Goal: Information Seeking & Learning: Learn about a topic

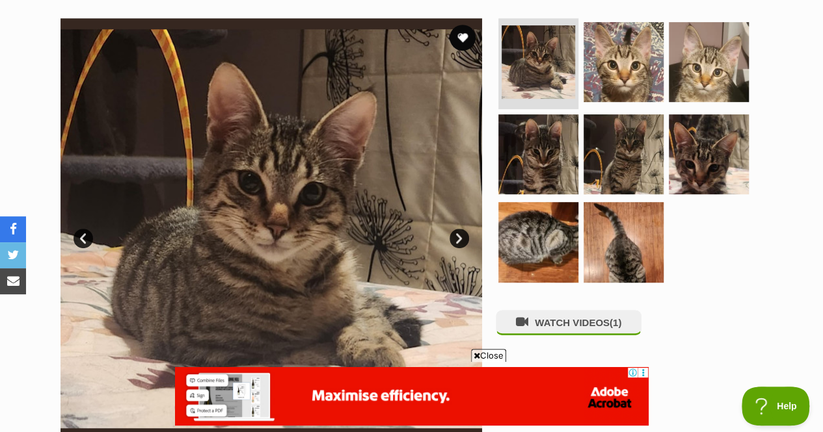
scroll to position [258, 0]
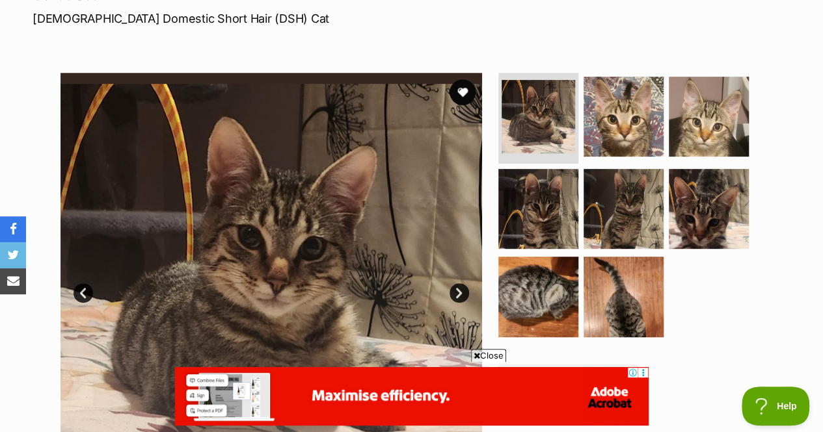
click at [616, 78] on img at bounding box center [623, 117] width 80 height 80
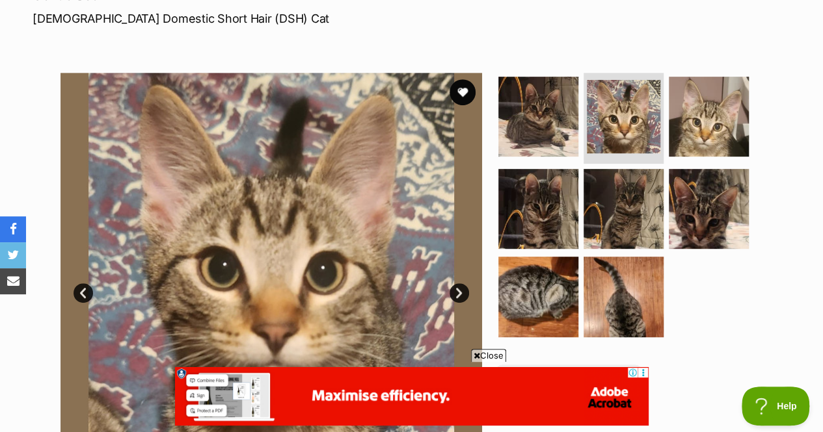
scroll to position [0, 0]
click at [560, 172] on img at bounding box center [538, 209] width 80 height 80
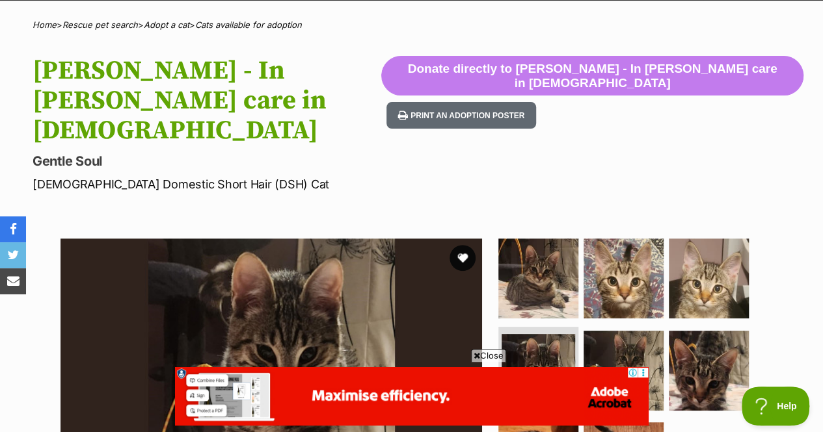
scroll to position [87, 0]
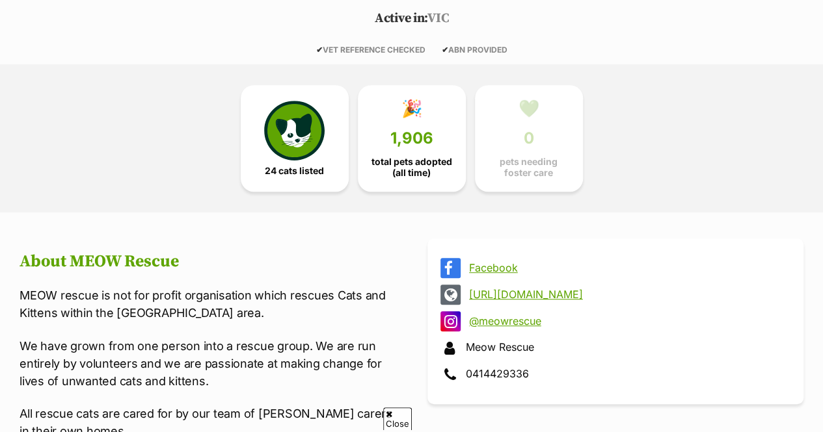
click at [298, 187] on link "24 cats listed" at bounding box center [295, 138] width 108 height 107
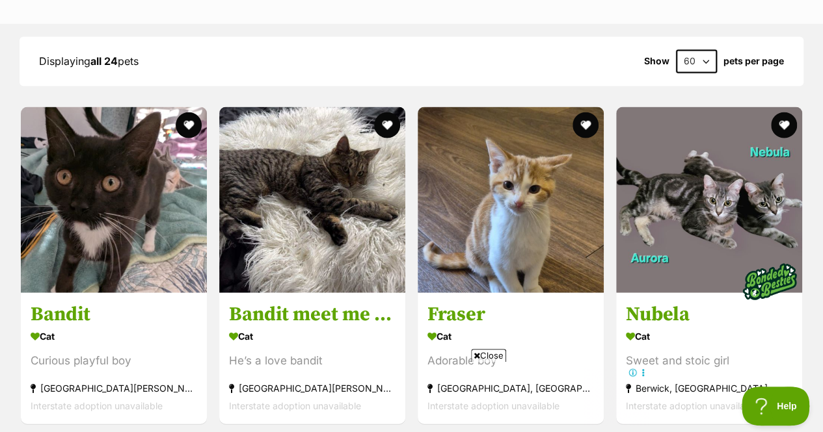
scroll to position [1444, 0]
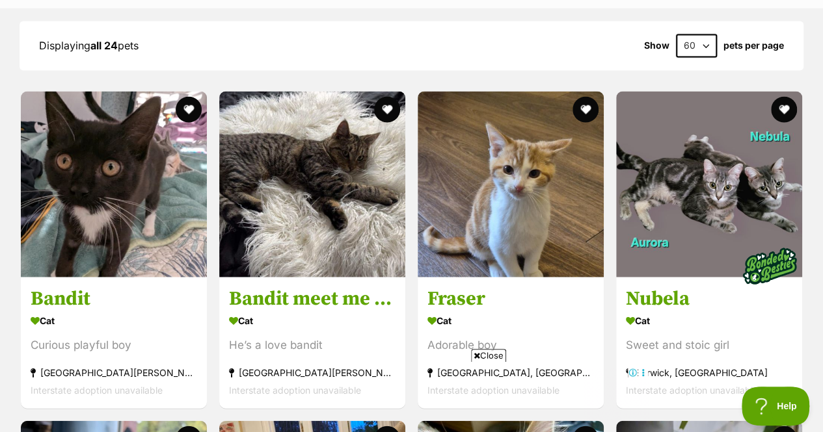
click at [513, 197] on img at bounding box center [510, 185] width 186 height 186
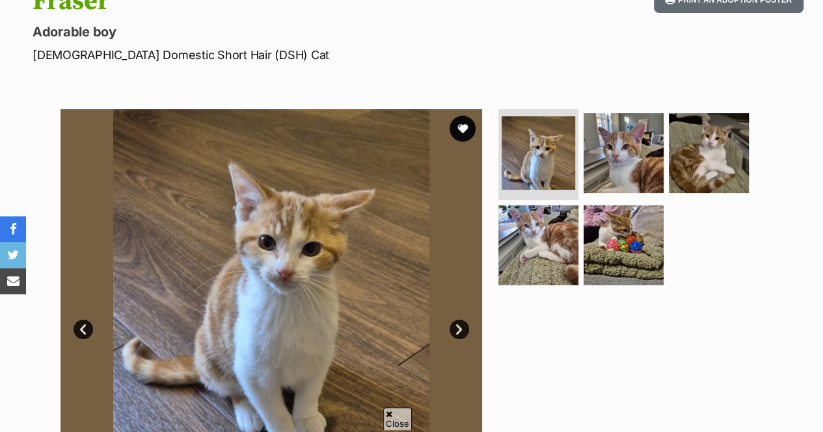
click at [652, 226] on img at bounding box center [623, 245] width 80 height 80
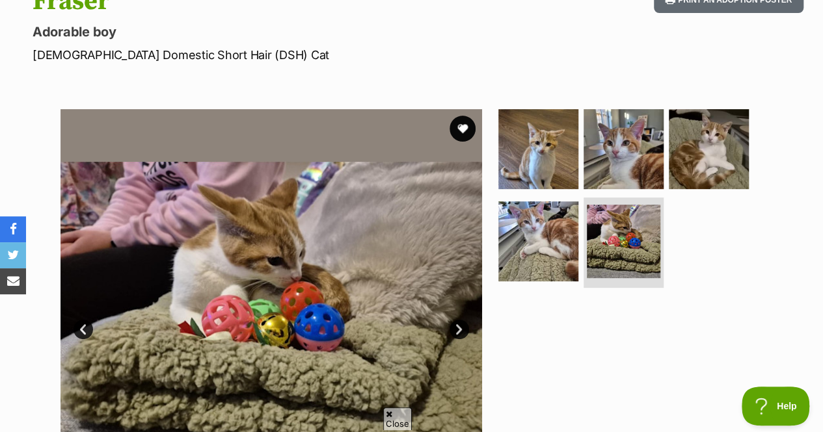
click at [624, 150] on img at bounding box center [623, 149] width 80 height 80
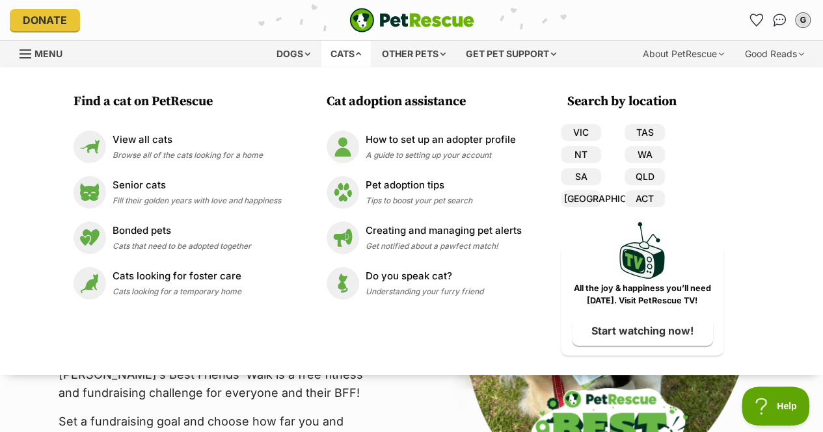
click at [174, 149] on div "View all cats Browse all of the cats looking for a home" at bounding box center [187, 147] width 150 height 28
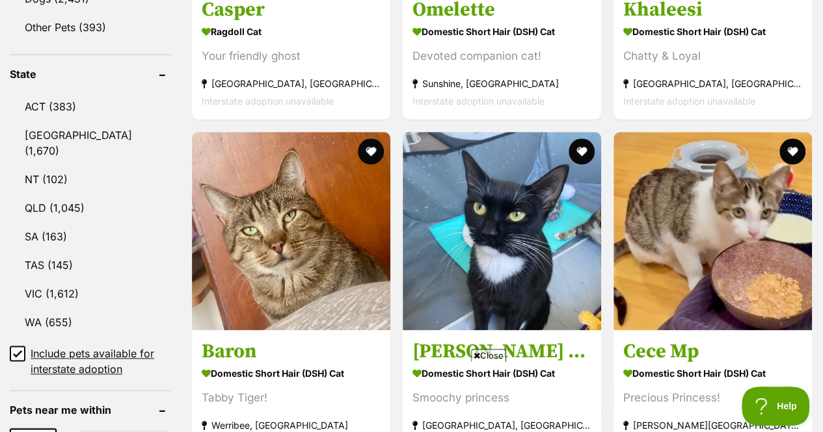
scroll to position [670, 0]
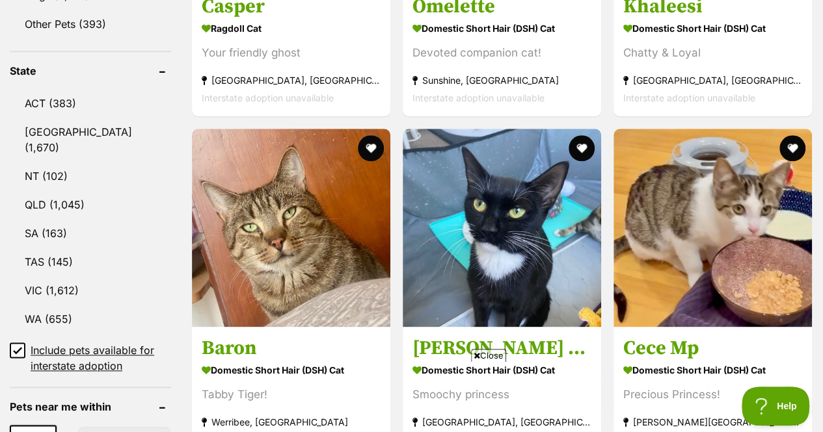
click at [53, 277] on link "VIC (1,612)" at bounding box center [90, 290] width 161 height 27
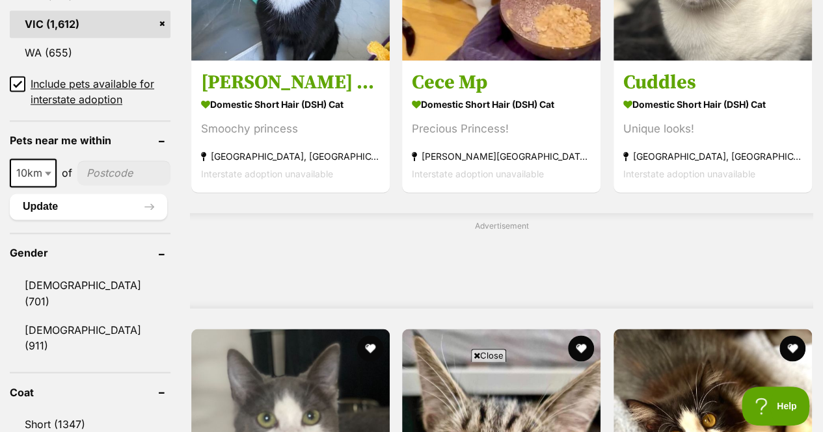
scroll to position [942, 0]
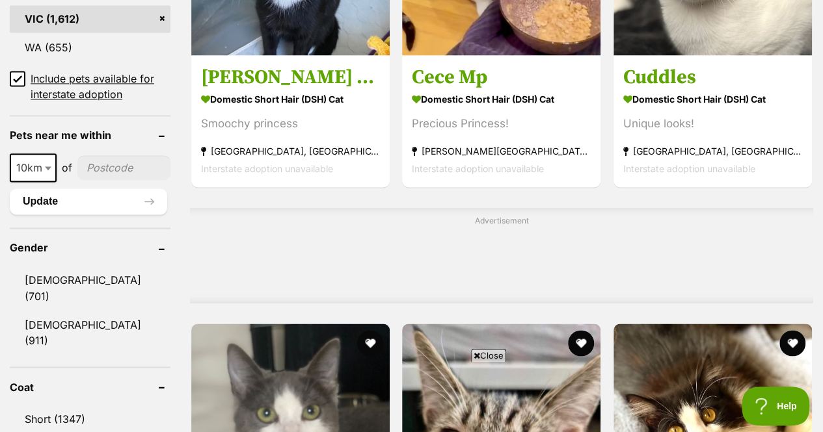
click at [52, 153] on span at bounding box center [49, 167] width 13 height 29
select select "50"
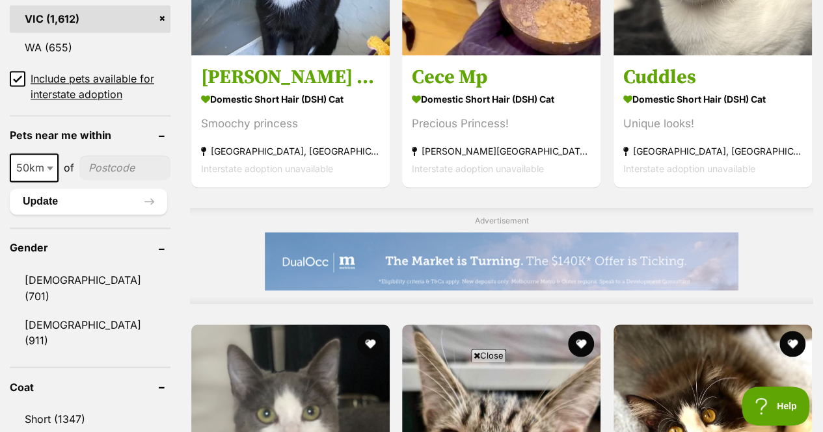
click at [120, 155] on input"] "postcode" at bounding box center [124, 167] width 91 height 25
type input"] "3193"
click at [99, 189] on button "Update" at bounding box center [88, 202] width 157 height 26
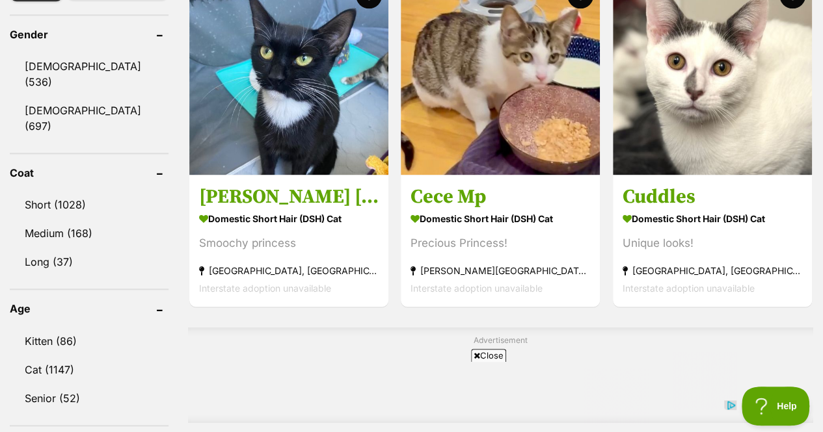
click at [86, 328] on link "Kitten (86)" at bounding box center [89, 341] width 159 height 27
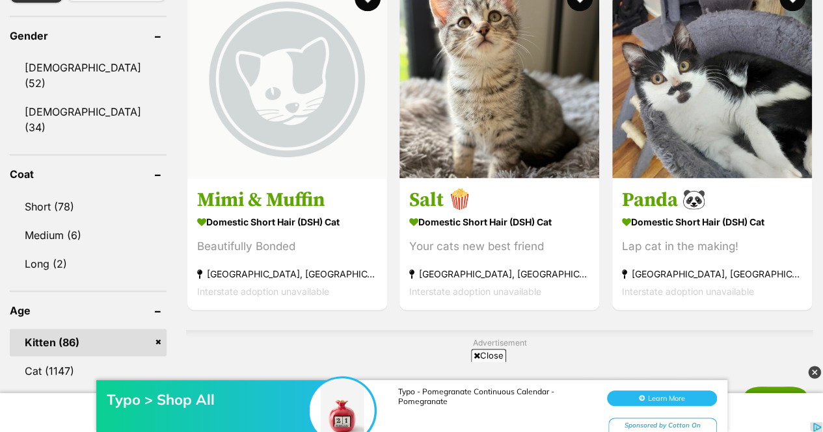
click at [96, 193] on link "Short (78)" at bounding box center [88, 206] width 157 height 27
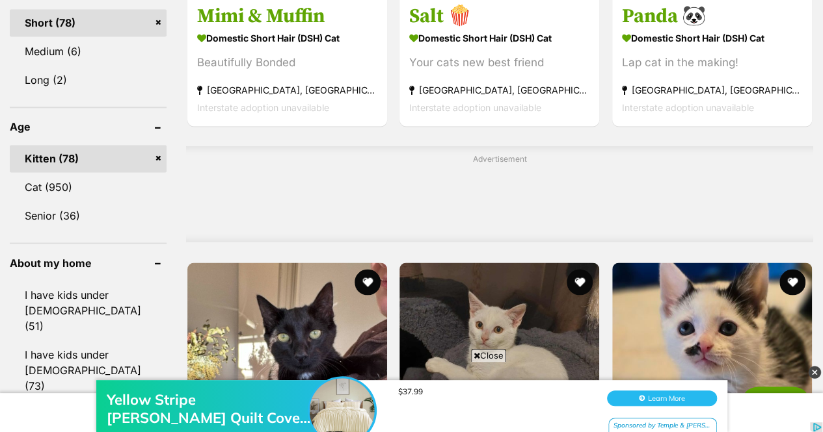
scroll to position [1057, 0]
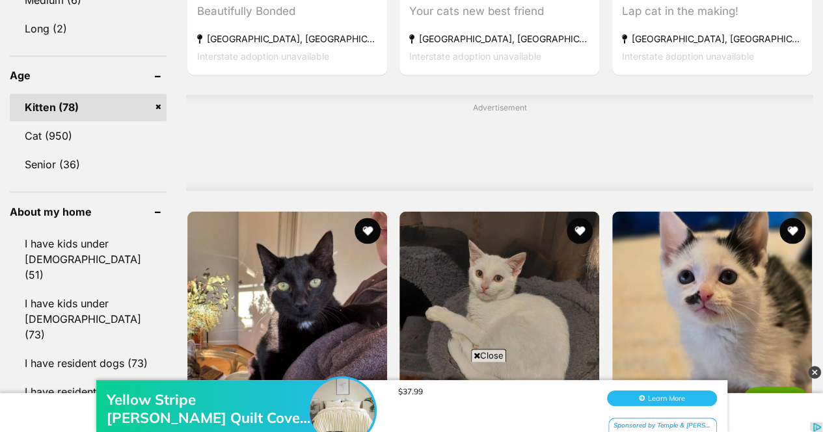
click at [81, 289] on link "I have kids under [DEMOGRAPHIC_DATA] (73)" at bounding box center [88, 318] width 157 height 59
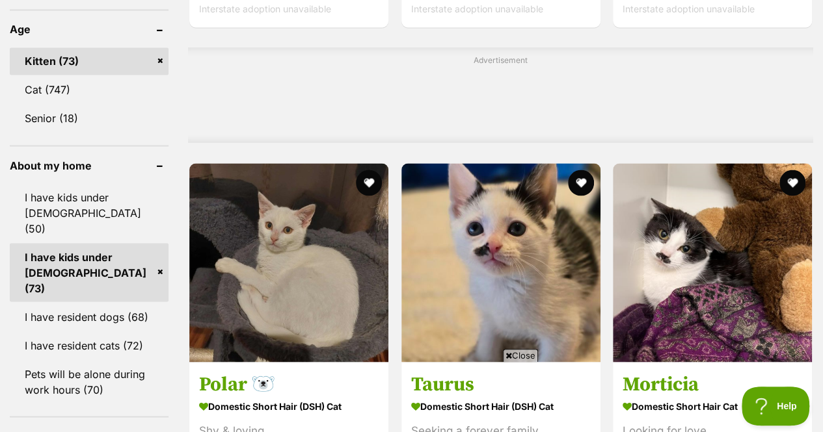
scroll to position [1105, 0]
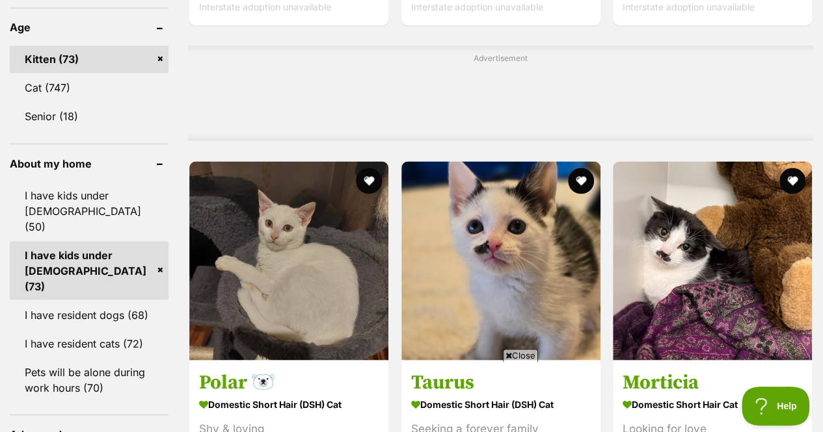
click at [83, 301] on link "I have resident dogs (68)" at bounding box center [89, 314] width 159 height 27
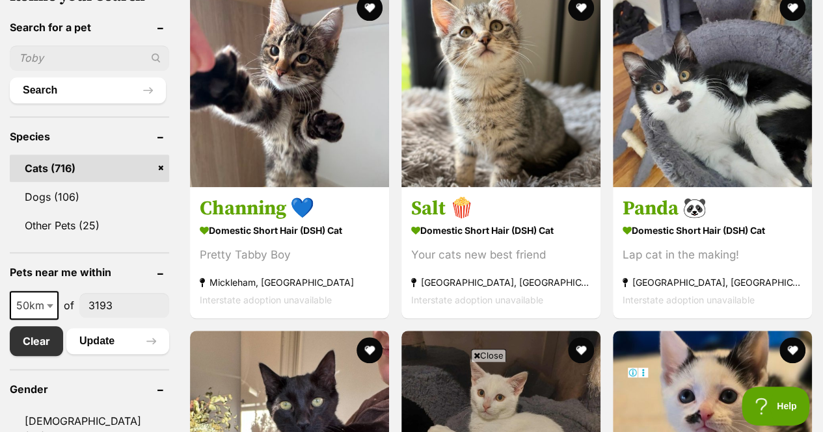
scroll to position [414, 0]
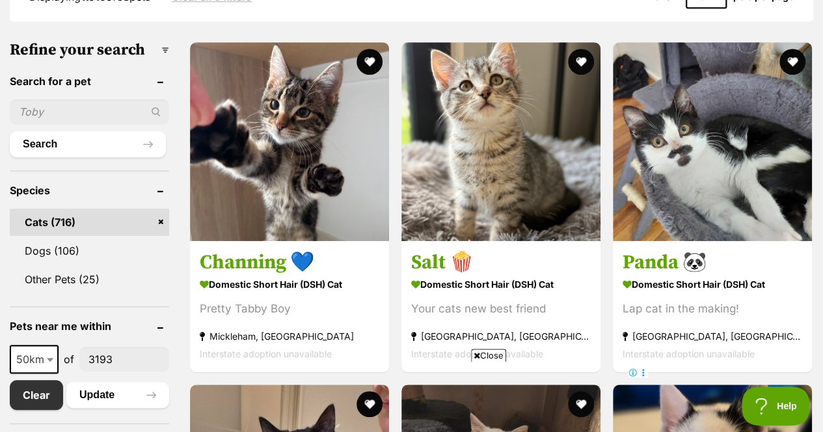
click at [369, 58] on button "favourite" at bounding box center [369, 62] width 26 height 26
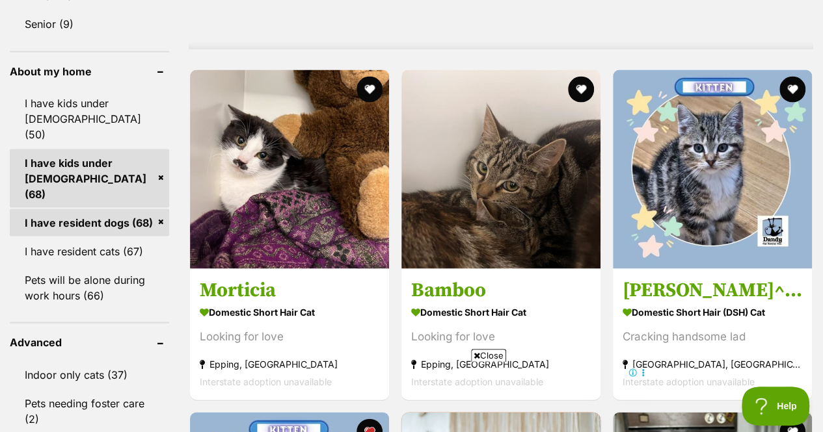
scroll to position [1200, 0]
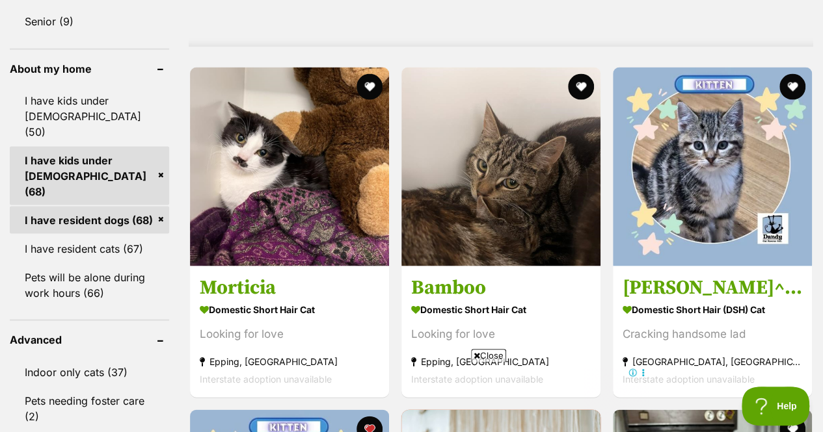
click at [797, 88] on button "favourite" at bounding box center [792, 86] width 26 height 26
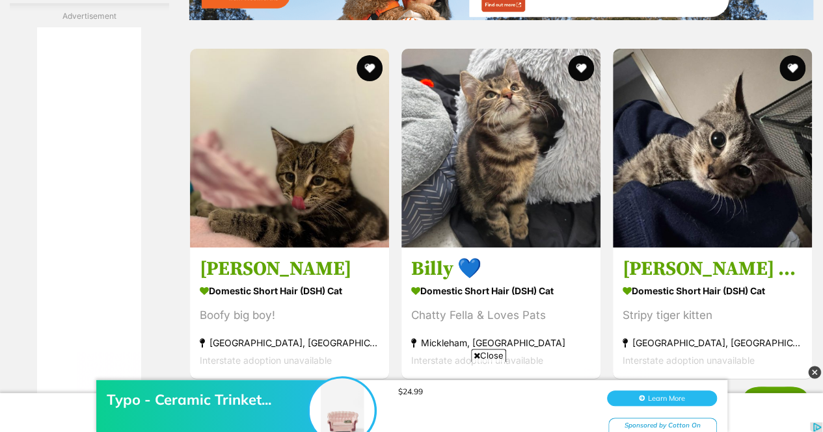
scroll to position [2378, 0]
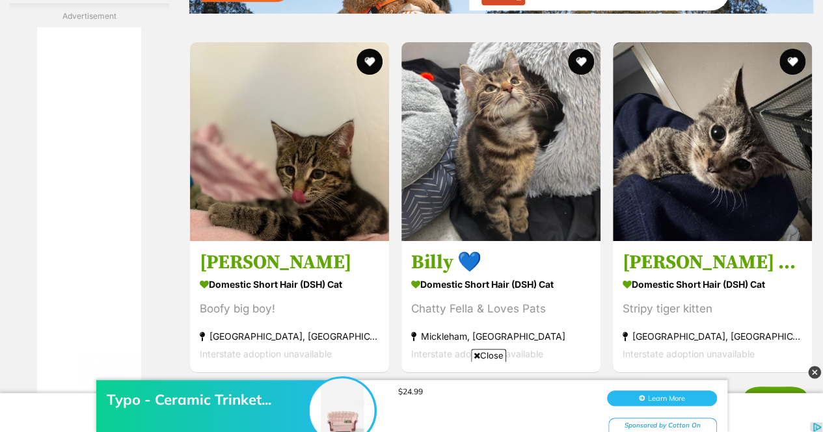
click at [358, 65] on button "favourite" at bounding box center [369, 62] width 26 height 26
click at [584, 66] on button "favourite" at bounding box center [581, 62] width 26 height 26
click at [796, 60] on button "favourite" at bounding box center [792, 62] width 26 height 26
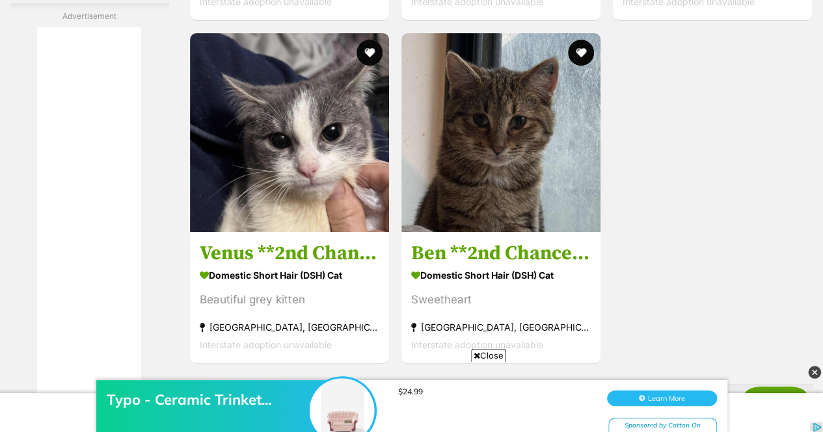
scroll to position [2731, 0]
click at [372, 60] on button "favourite" at bounding box center [369, 52] width 26 height 26
click at [581, 59] on button "favourite" at bounding box center [581, 52] width 26 height 26
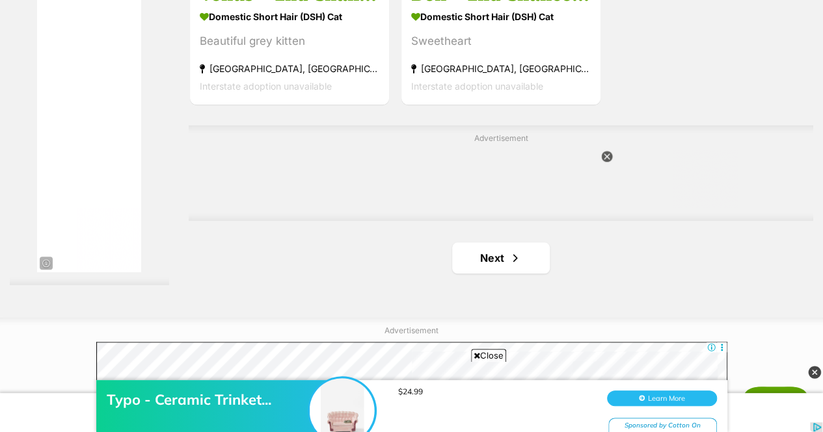
scroll to position [2991, 0]
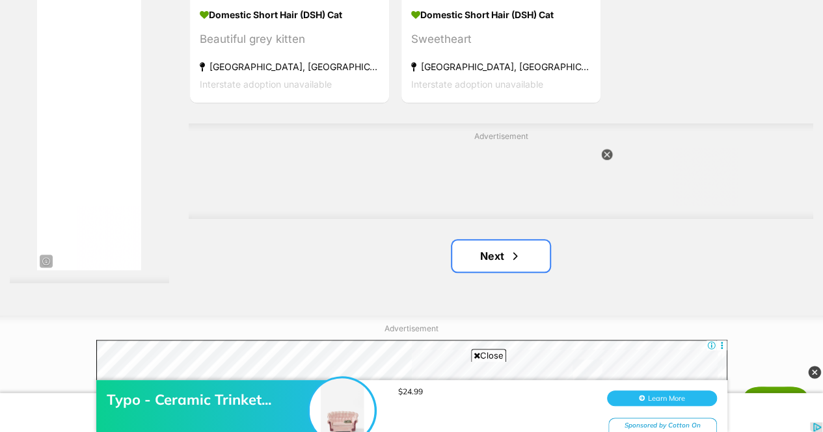
click at [494, 272] on link "Next" at bounding box center [501, 256] width 98 height 31
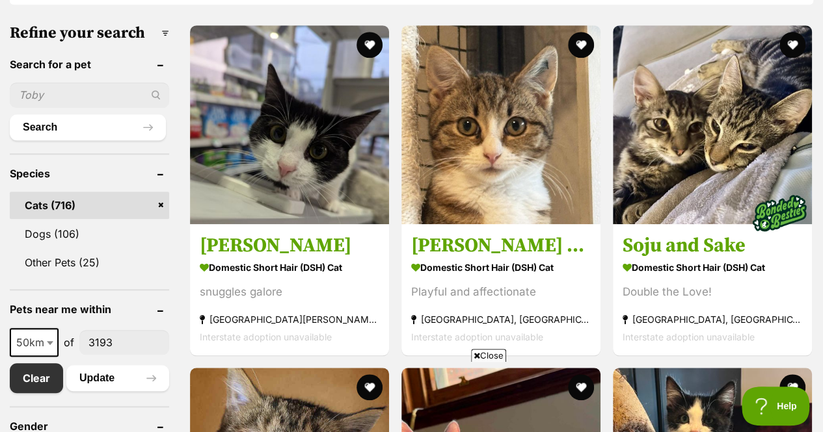
click at [581, 42] on button "favourite" at bounding box center [581, 45] width 26 height 26
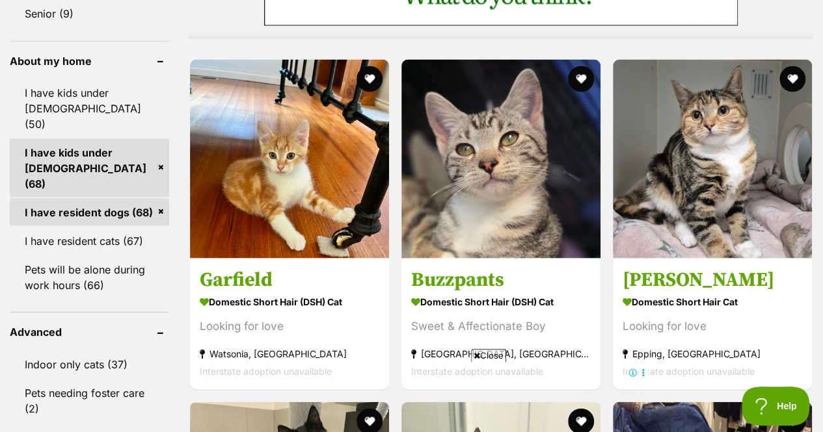
scroll to position [1221, 0]
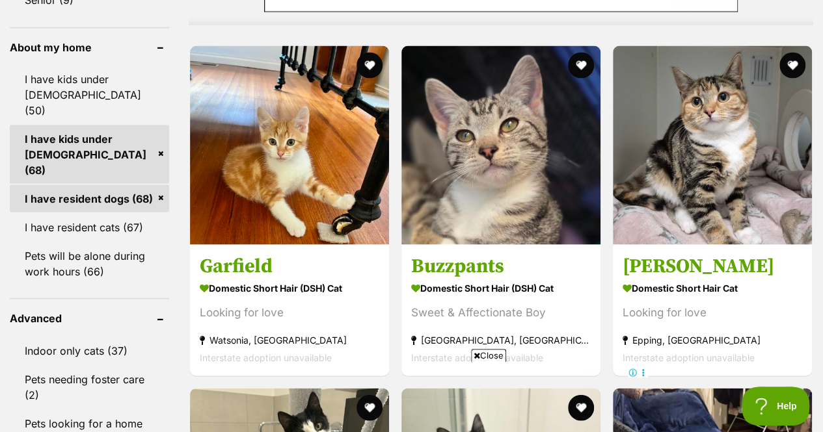
click at [585, 60] on button "favourite" at bounding box center [581, 65] width 26 height 26
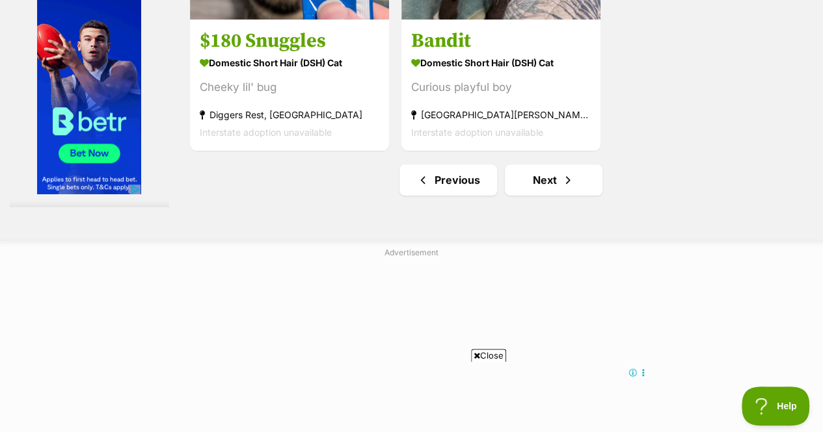
scroll to position [3129, 0]
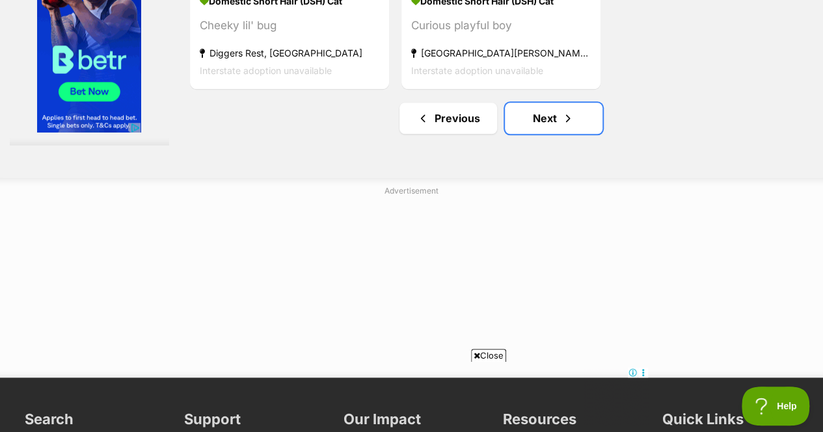
click at [557, 131] on link "Next" at bounding box center [554, 118] width 98 height 31
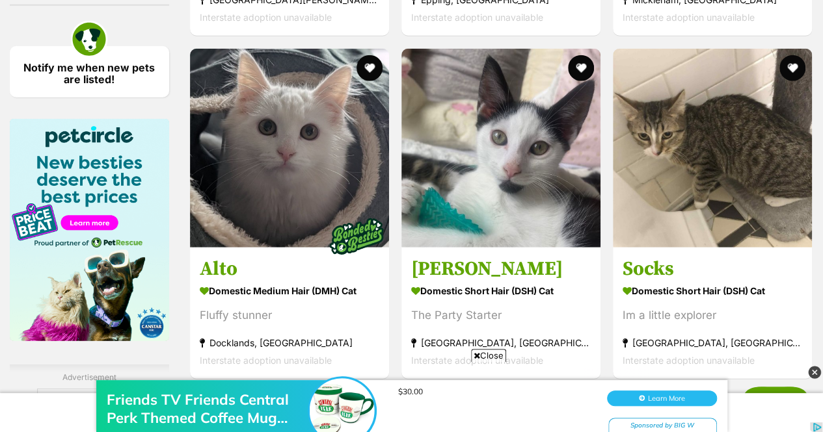
scroll to position [1682, 0]
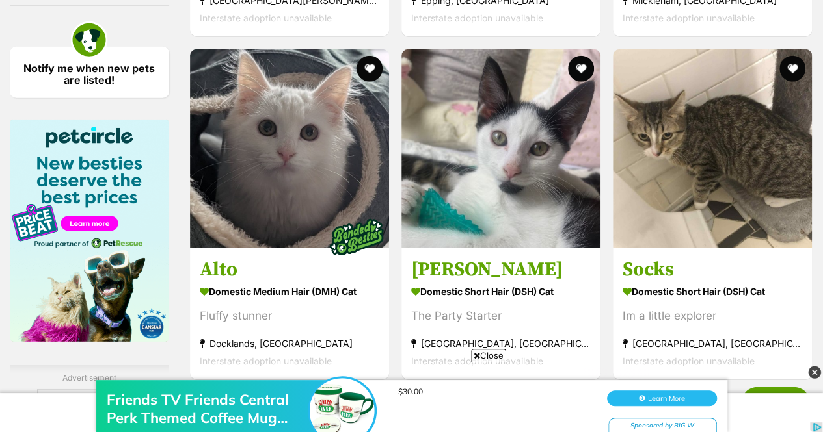
click at [787, 71] on button "favourite" at bounding box center [792, 69] width 26 height 26
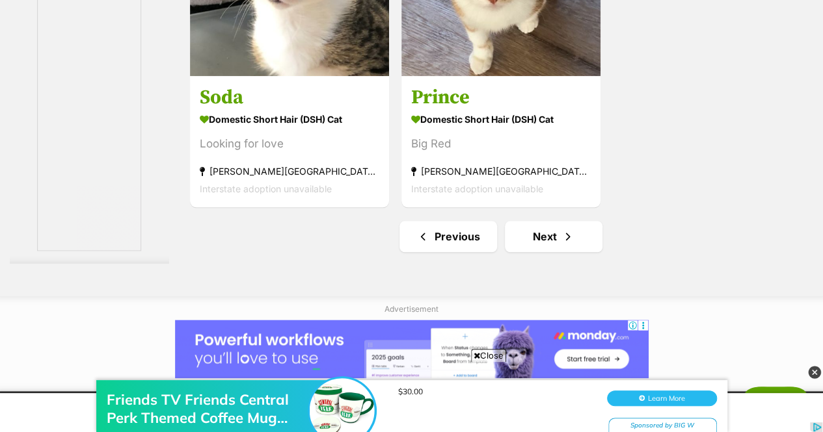
scroll to position [3060, 0]
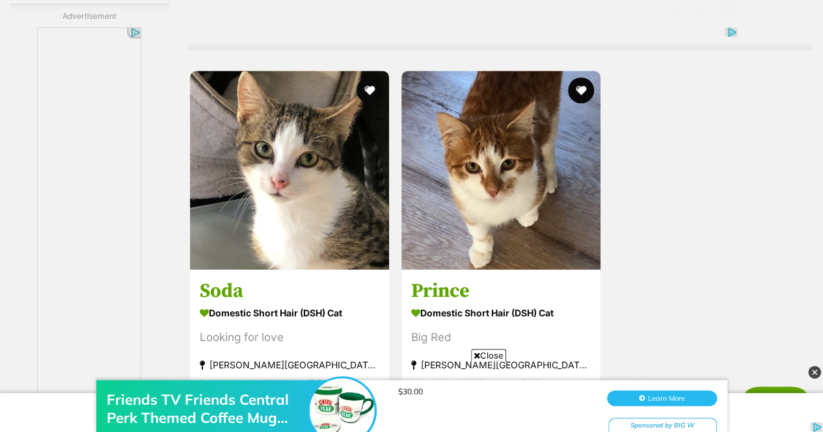
click at [368, 86] on button "favourite" at bounding box center [369, 90] width 26 height 26
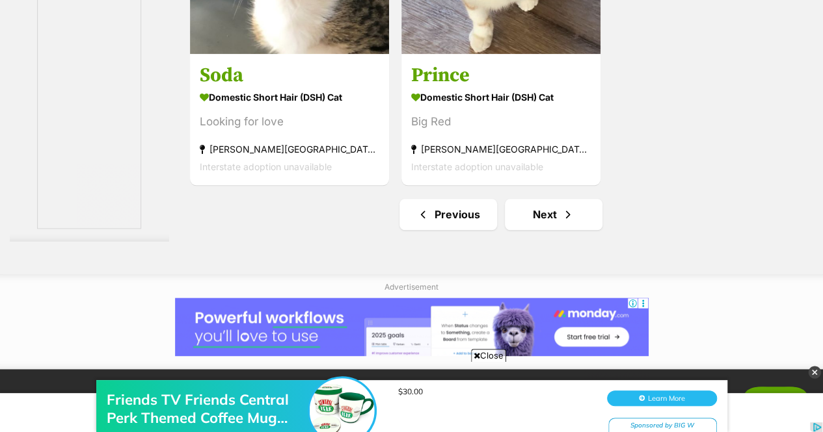
scroll to position [3155, 0]
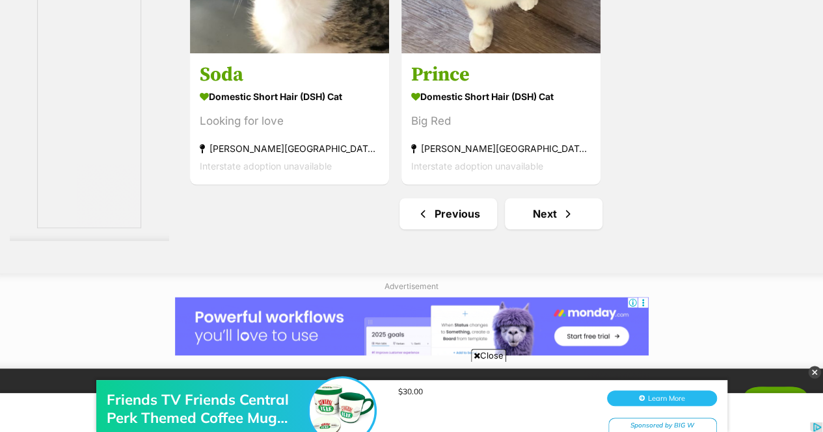
click at [535, 227] on link "Next" at bounding box center [554, 213] width 98 height 31
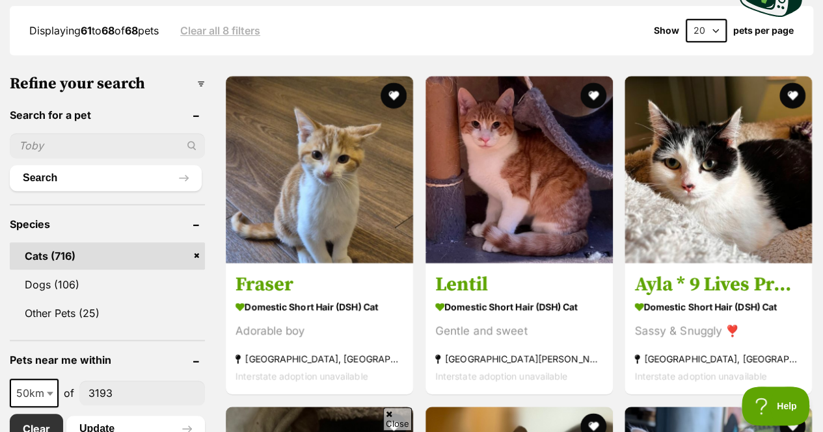
click at [395, 90] on button "favourite" at bounding box center [393, 96] width 26 height 26
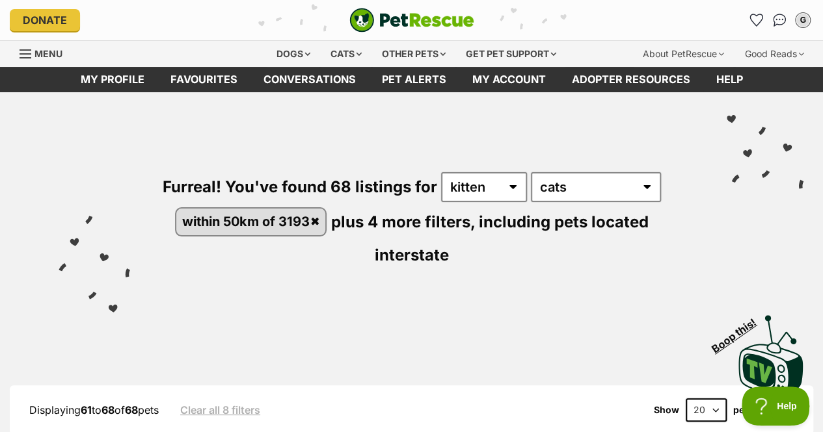
click at [752, 21] on icon "Favourites" at bounding box center [756, 20] width 12 height 12
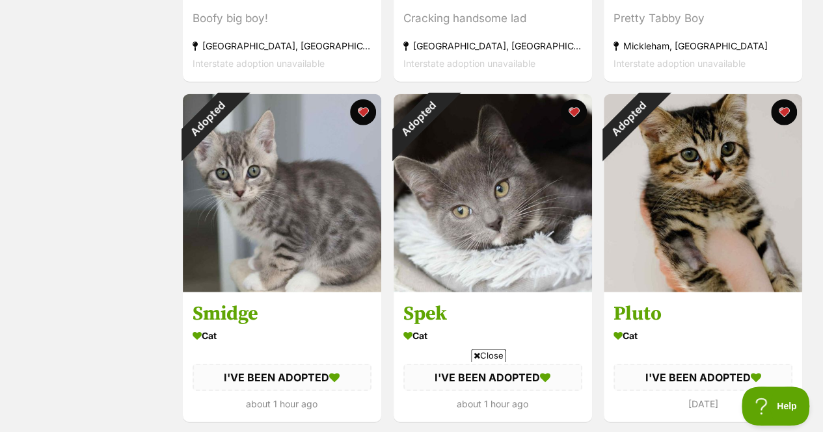
scroll to position [1541, 0]
click at [364, 112] on button "favourite" at bounding box center [363, 112] width 26 height 26
click at [577, 116] on button "favourite" at bounding box center [573, 112] width 26 height 26
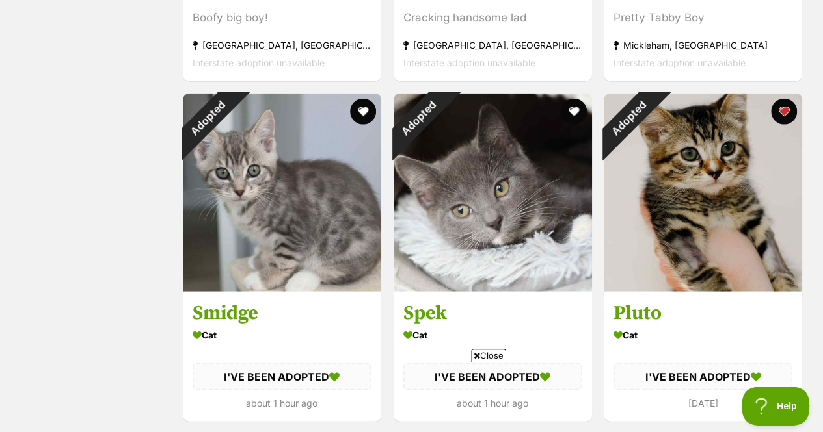
click at [778, 111] on button "favourite" at bounding box center [784, 112] width 26 height 26
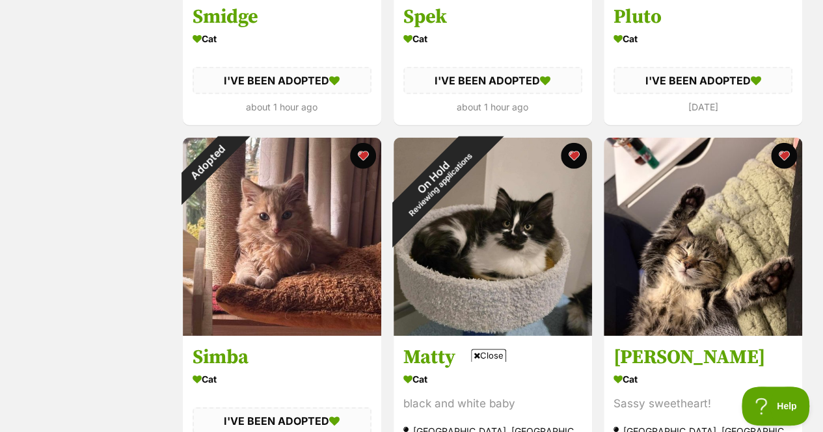
scroll to position [1838, 0]
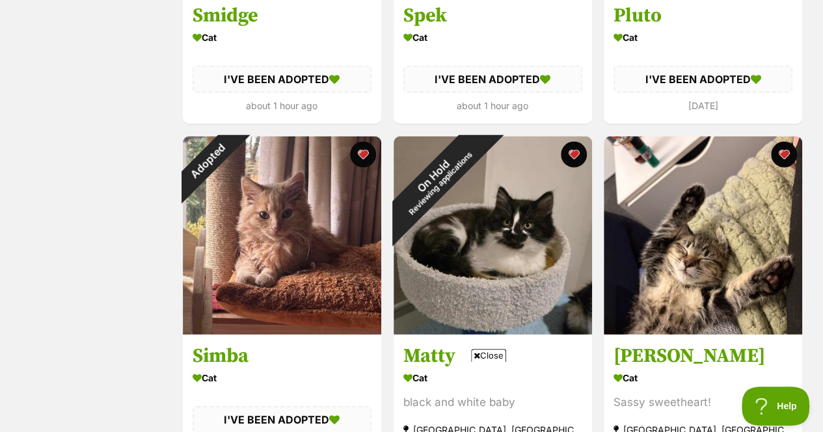
click at [354, 163] on button "favourite" at bounding box center [363, 155] width 26 height 26
click at [568, 153] on button "favourite" at bounding box center [573, 155] width 26 height 26
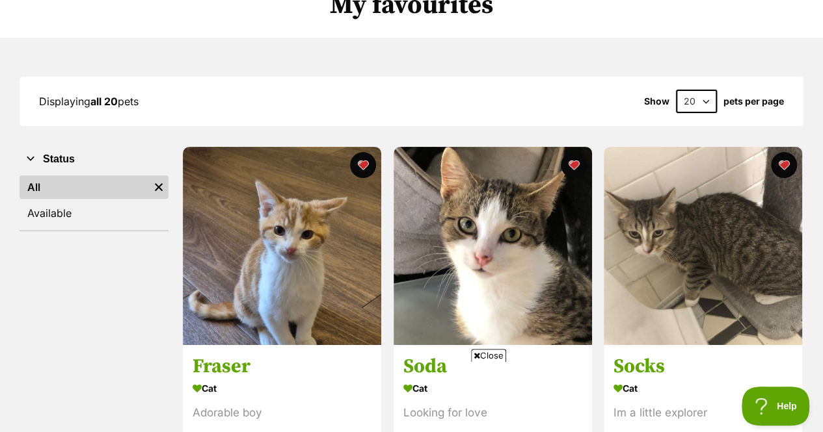
scroll to position [77, 0]
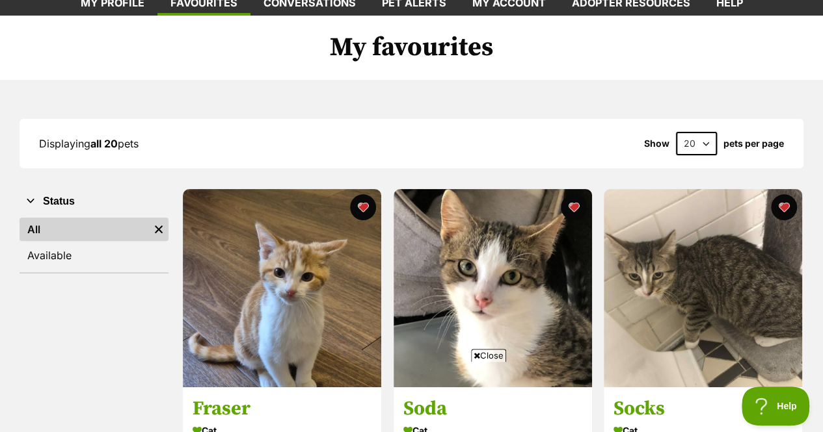
click at [256, 262] on img at bounding box center [282, 288] width 198 height 198
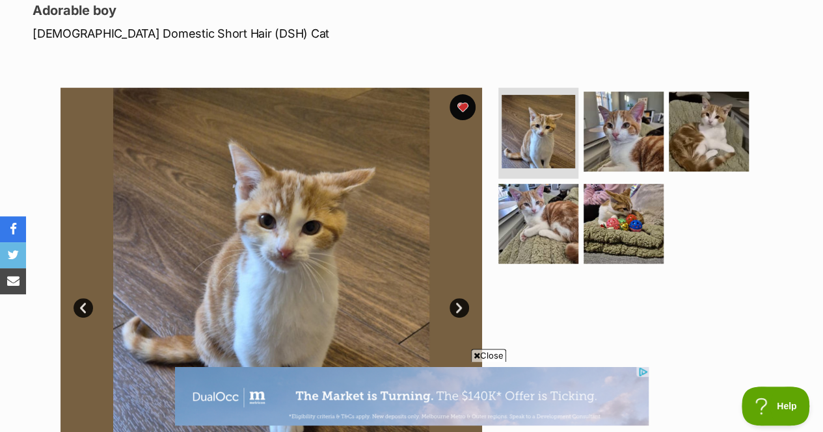
scroll to position [192, 0]
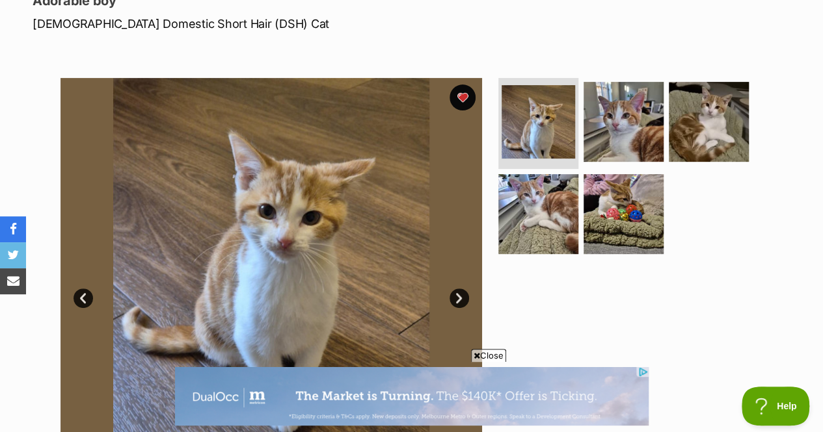
click at [468, 99] on button "favourite" at bounding box center [462, 98] width 26 height 26
click at [542, 215] on img at bounding box center [538, 214] width 80 height 80
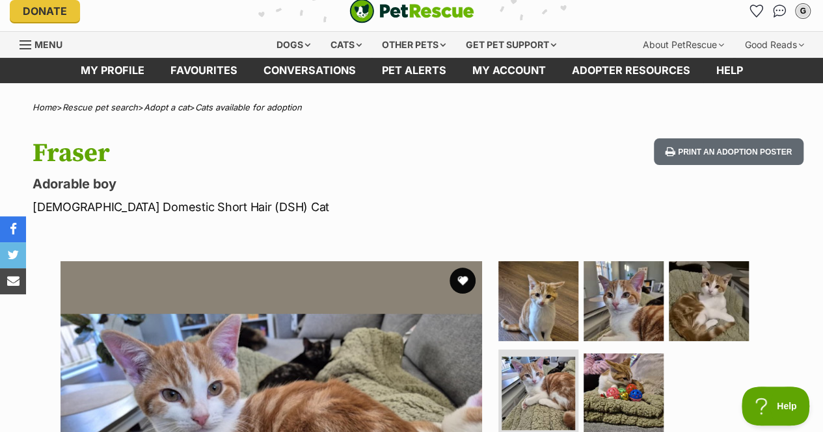
scroll to position [0, 0]
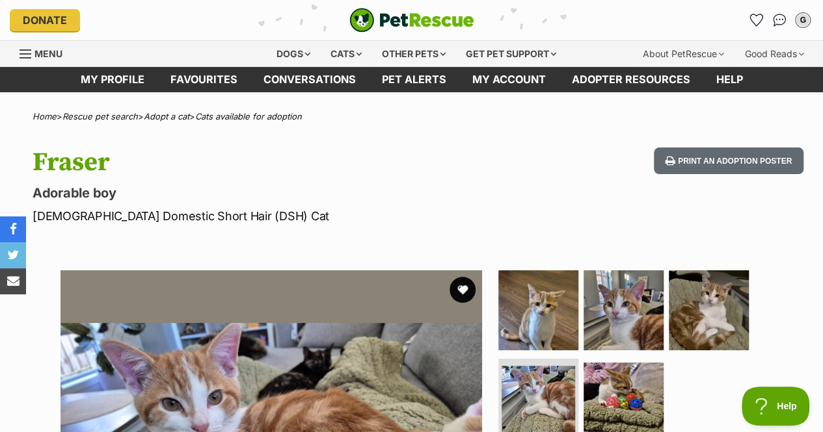
click at [753, 20] on icon "Favourites" at bounding box center [756, 20] width 12 height 12
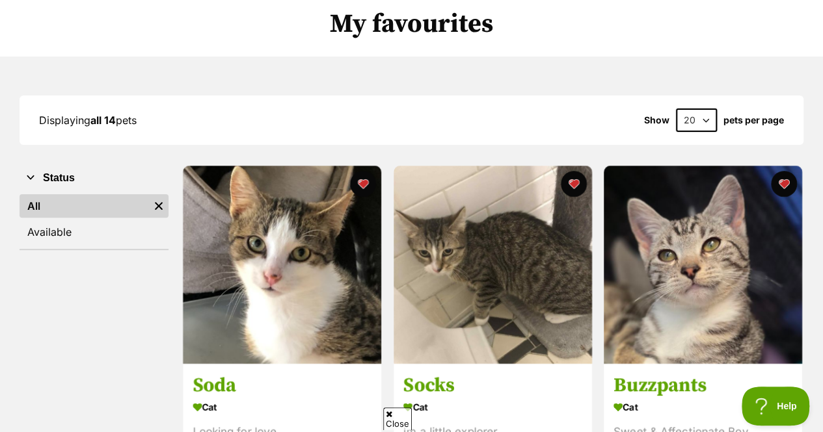
click at [309, 274] on img at bounding box center [282, 265] width 198 height 198
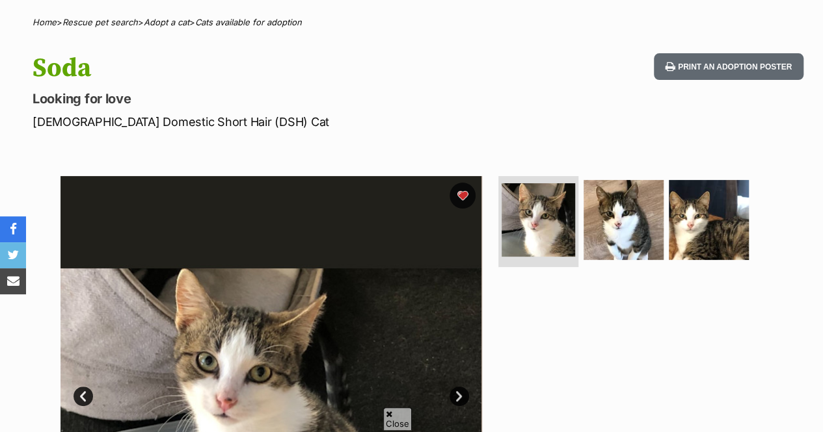
scroll to position [103, 0]
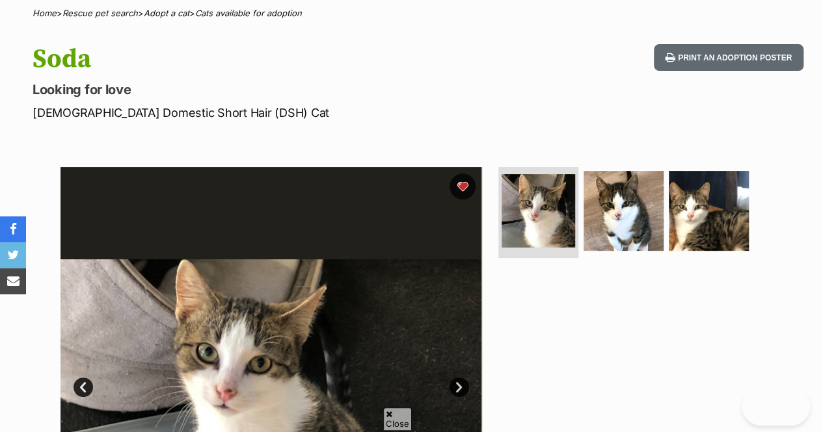
click at [615, 215] on img at bounding box center [623, 211] width 80 height 80
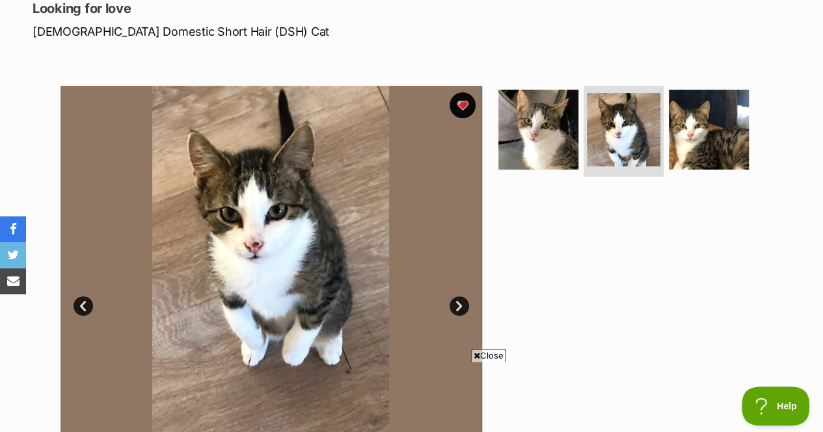
scroll to position [0, 0]
click at [719, 127] on img at bounding box center [708, 130] width 80 height 80
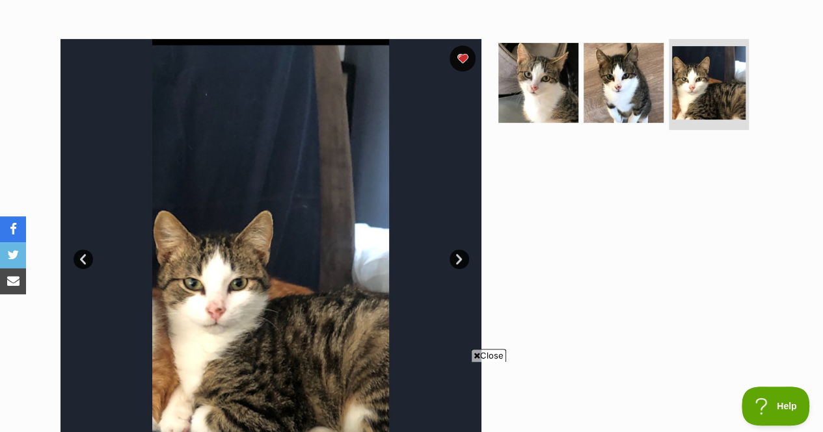
click at [465, 53] on button "favourite" at bounding box center [462, 59] width 26 height 26
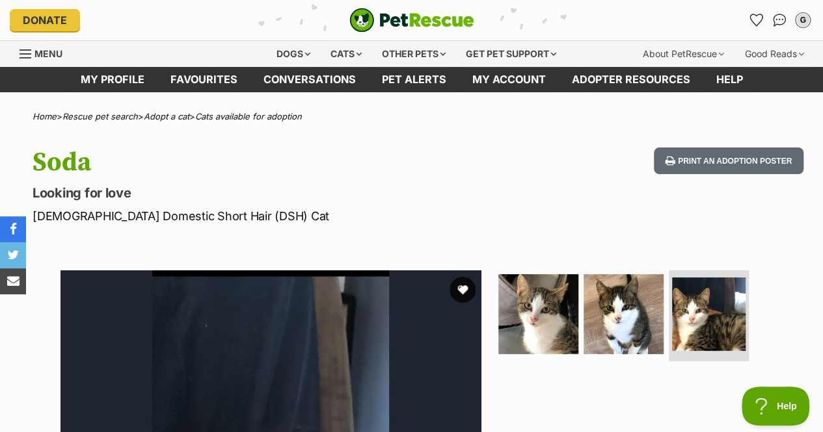
click at [751, 20] on icon "Favourites" at bounding box center [756, 20] width 12 height 12
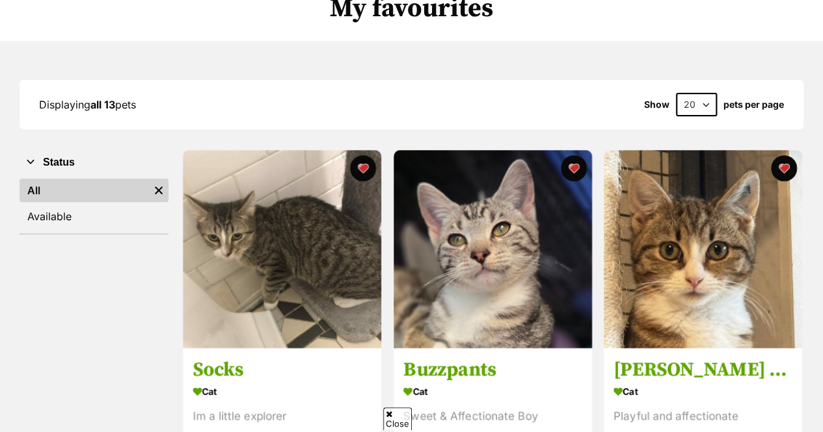
click at [368, 212] on img at bounding box center [282, 249] width 198 height 198
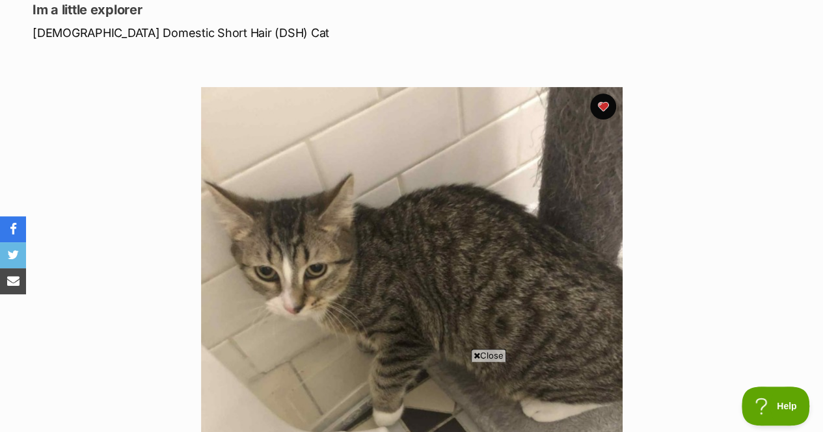
click at [598, 109] on button "favourite" at bounding box center [603, 107] width 26 height 26
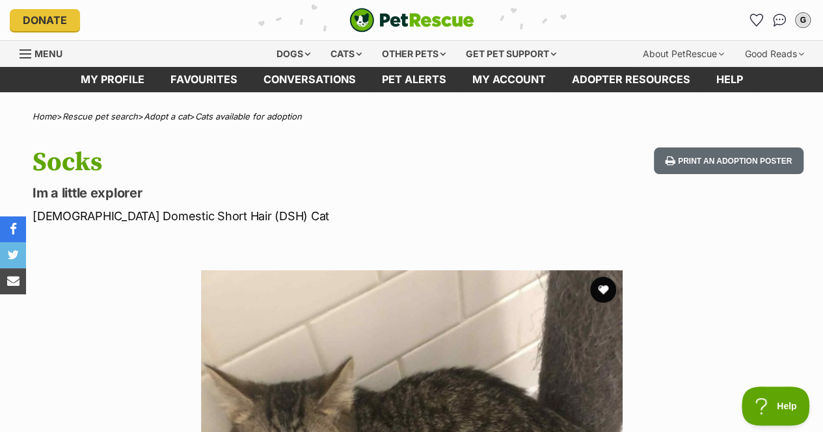
click at [756, 18] on icon "Favourites" at bounding box center [756, 20] width 12 height 12
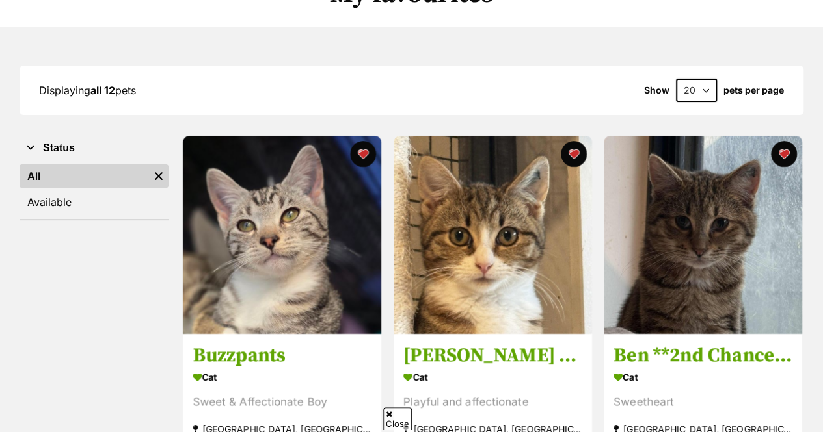
click at [297, 233] on img at bounding box center [282, 235] width 198 height 198
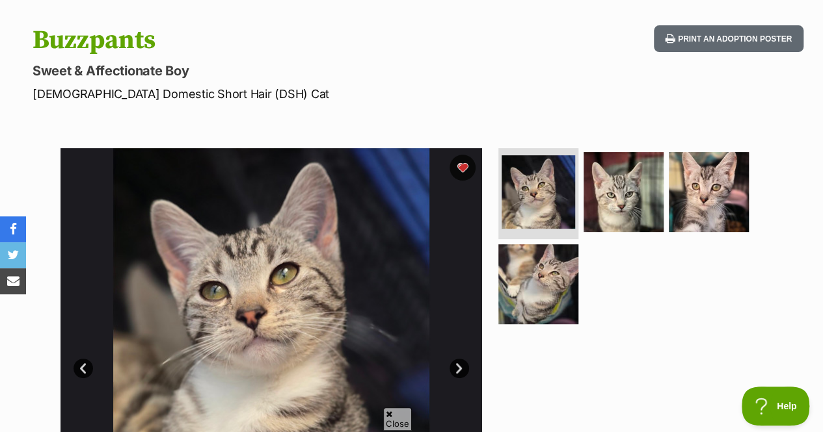
click at [613, 190] on img at bounding box center [623, 192] width 80 height 80
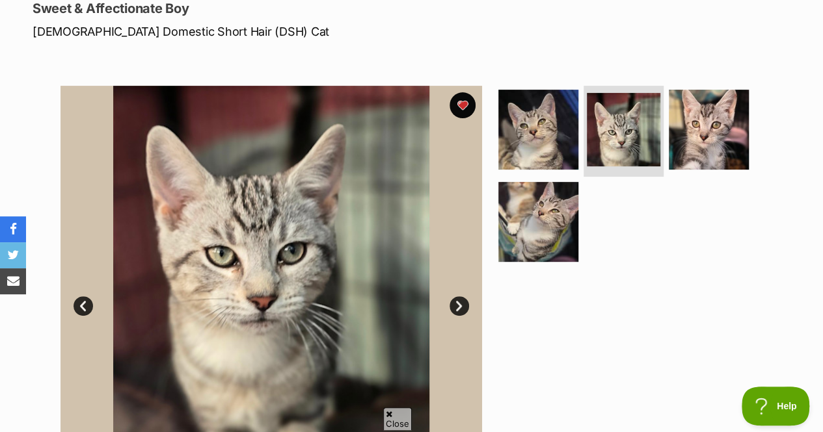
click at [696, 105] on img at bounding box center [708, 130] width 80 height 80
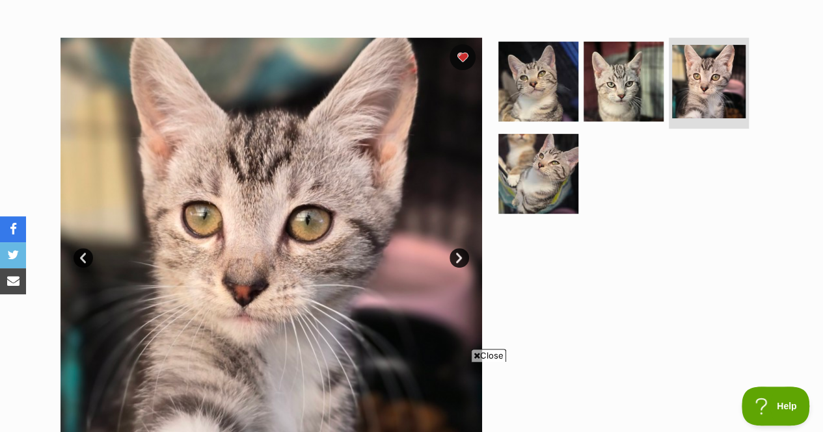
scroll to position [258, 0]
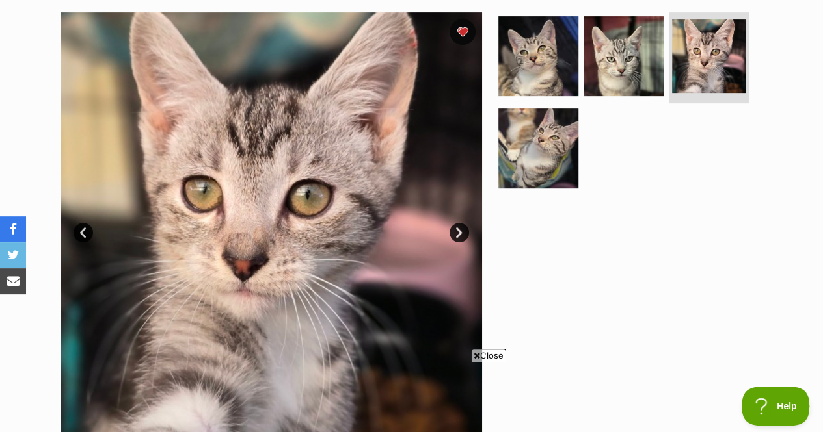
click at [546, 138] on img at bounding box center [538, 149] width 80 height 80
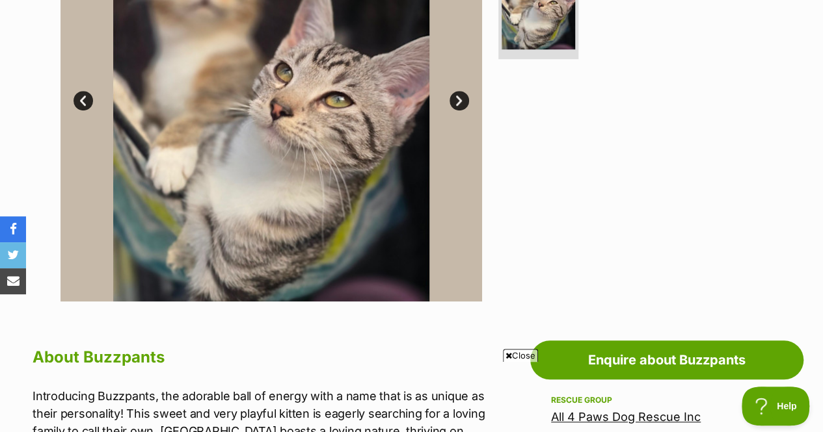
scroll to position [0, 0]
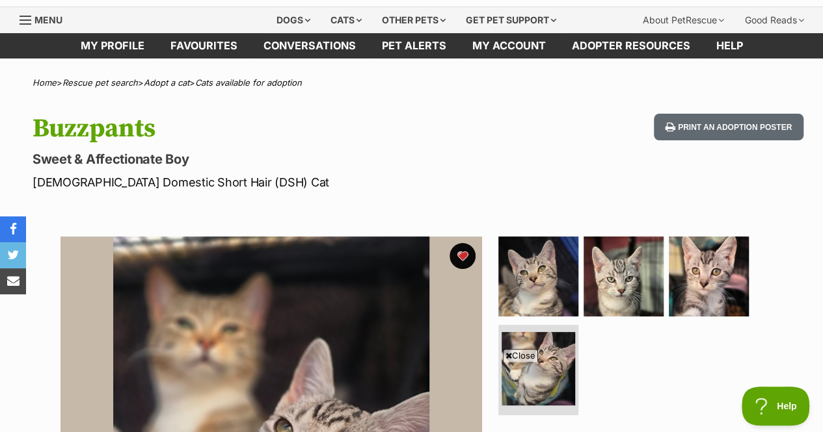
click at [473, 252] on button "favourite" at bounding box center [462, 256] width 26 height 26
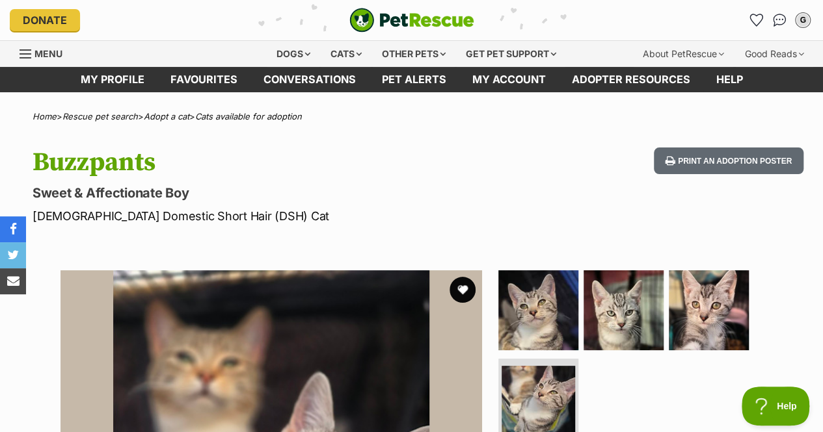
click at [757, 21] on icon "Favourites" at bounding box center [756, 20] width 12 height 12
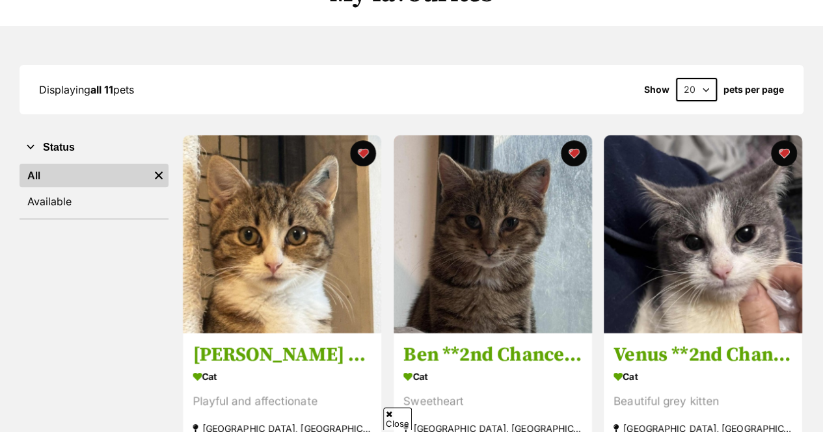
click at [315, 254] on img at bounding box center [282, 234] width 198 height 198
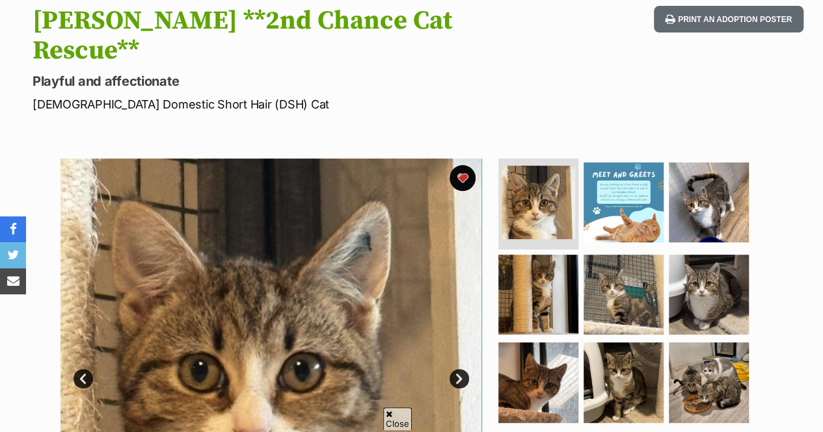
click at [709, 345] on img at bounding box center [708, 383] width 80 height 80
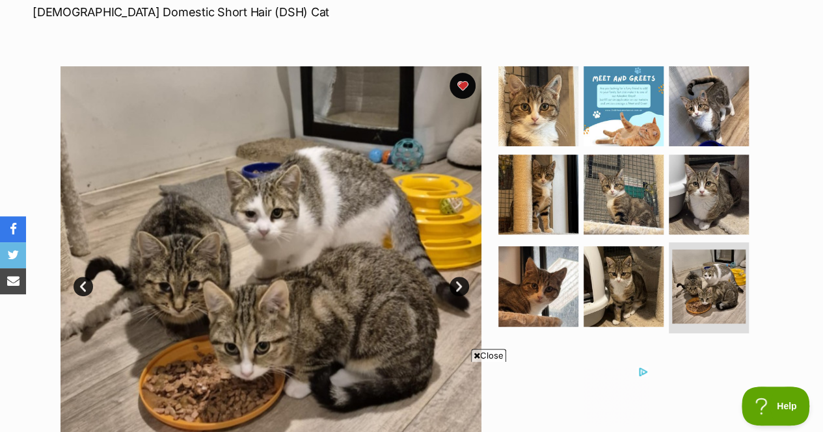
click at [709, 66] on img at bounding box center [708, 106] width 80 height 80
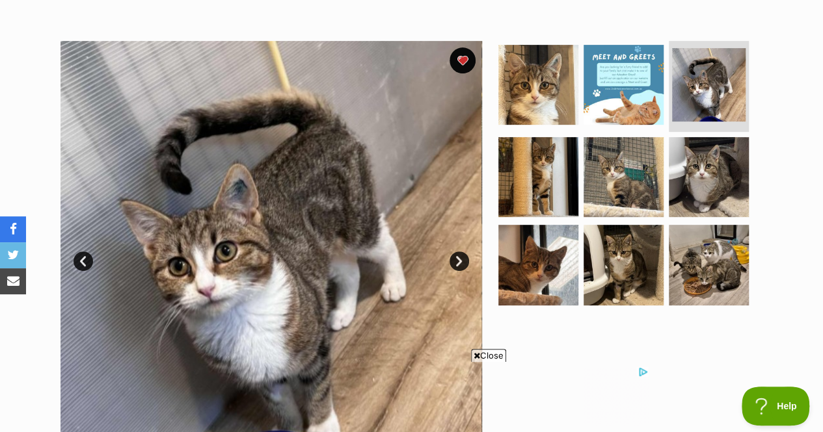
scroll to position [261, 0]
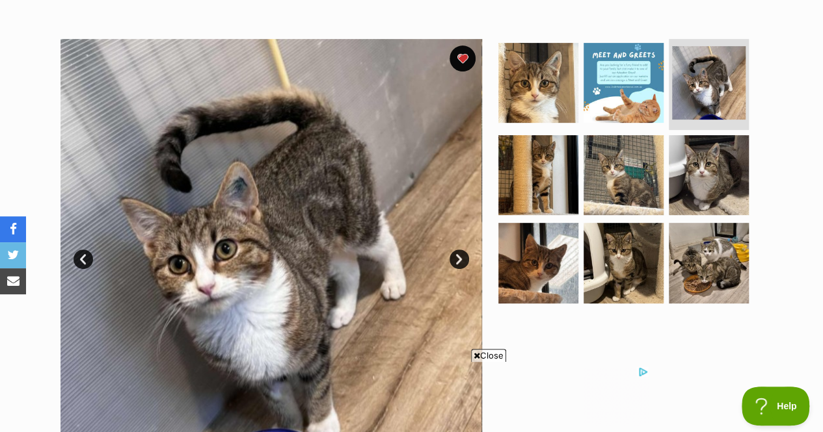
click at [555, 138] on img at bounding box center [538, 175] width 80 height 80
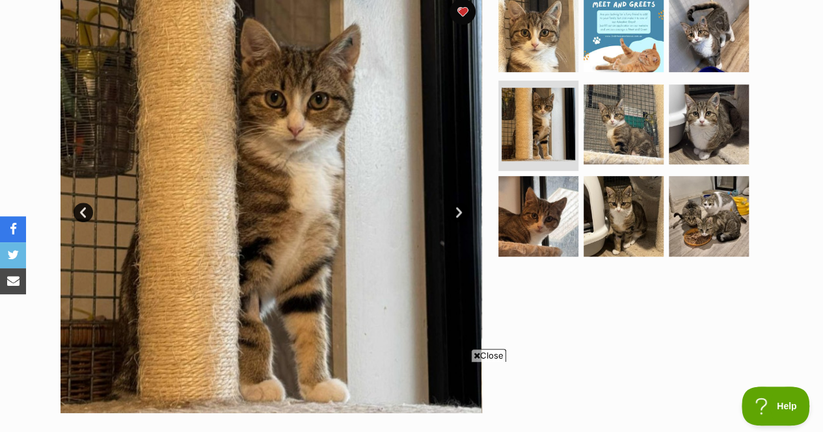
scroll to position [271, 0]
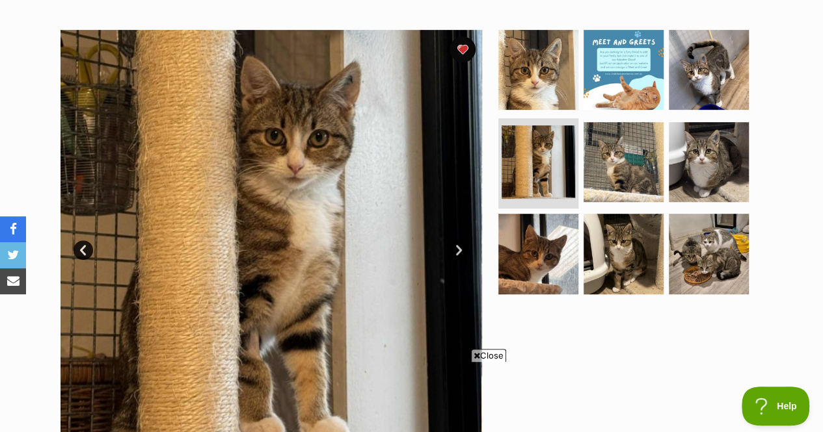
click at [543, 214] on img at bounding box center [538, 254] width 80 height 80
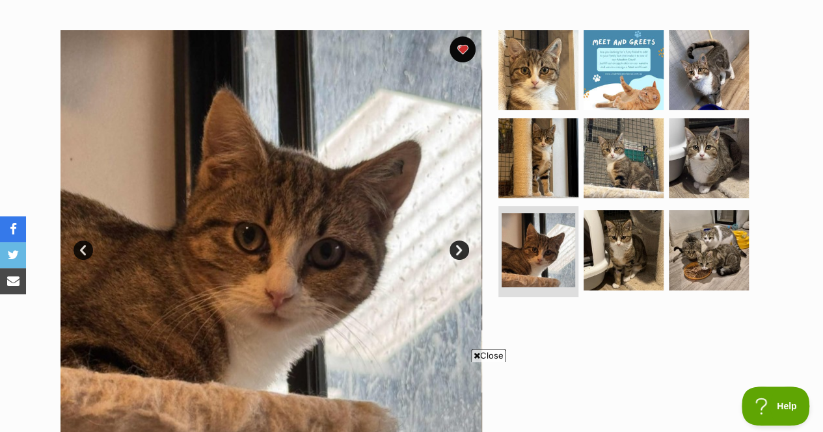
click at [629, 211] on img at bounding box center [623, 250] width 80 height 80
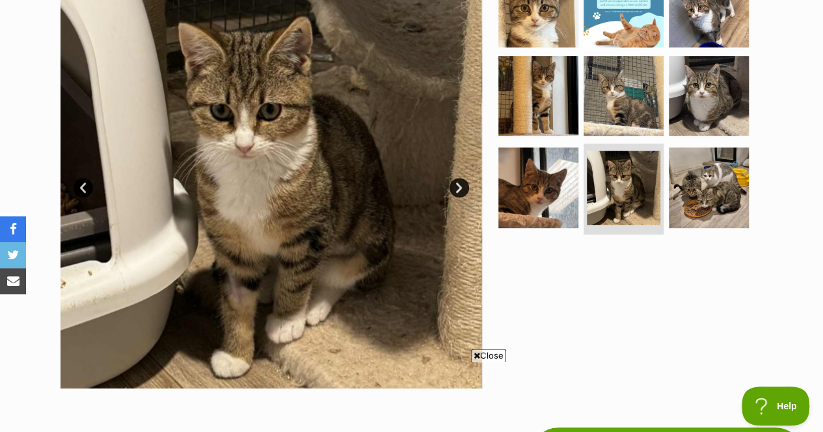
click at [719, 164] on img at bounding box center [708, 188] width 80 height 80
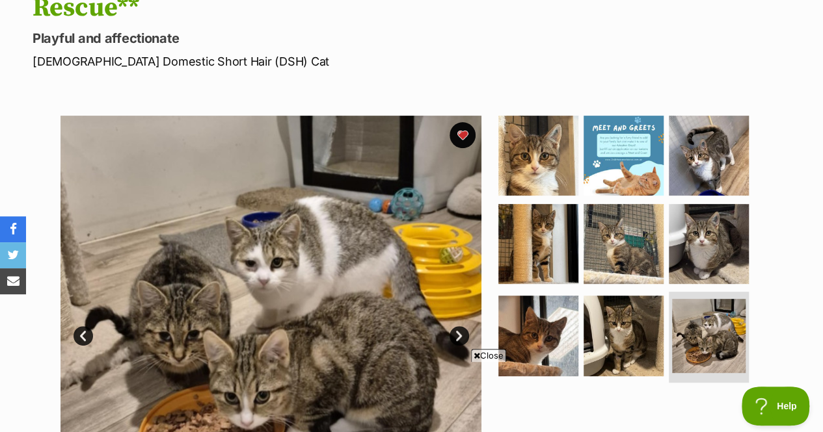
scroll to position [0, 0]
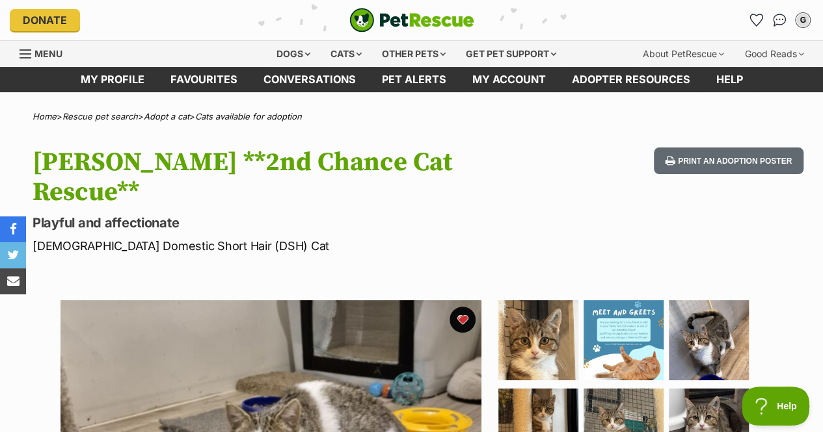
click at [750, 19] on icon "Favourites" at bounding box center [756, 20] width 12 height 12
